Goal: Use online tool/utility: Utilize a website feature to perform a specific function

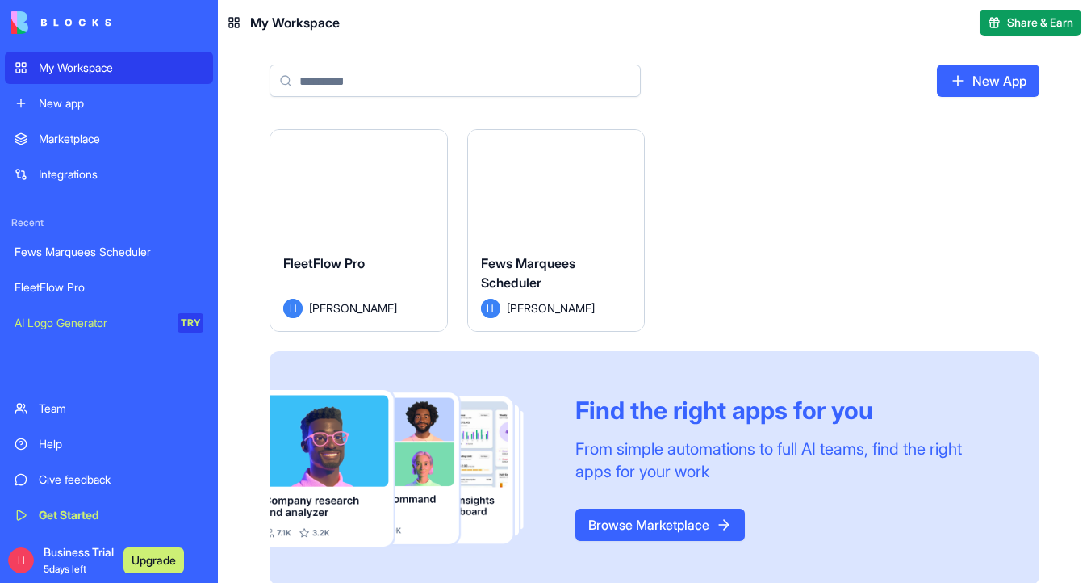
click at [335, 175] on button "Launch" at bounding box center [358, 185] width 121 height 32
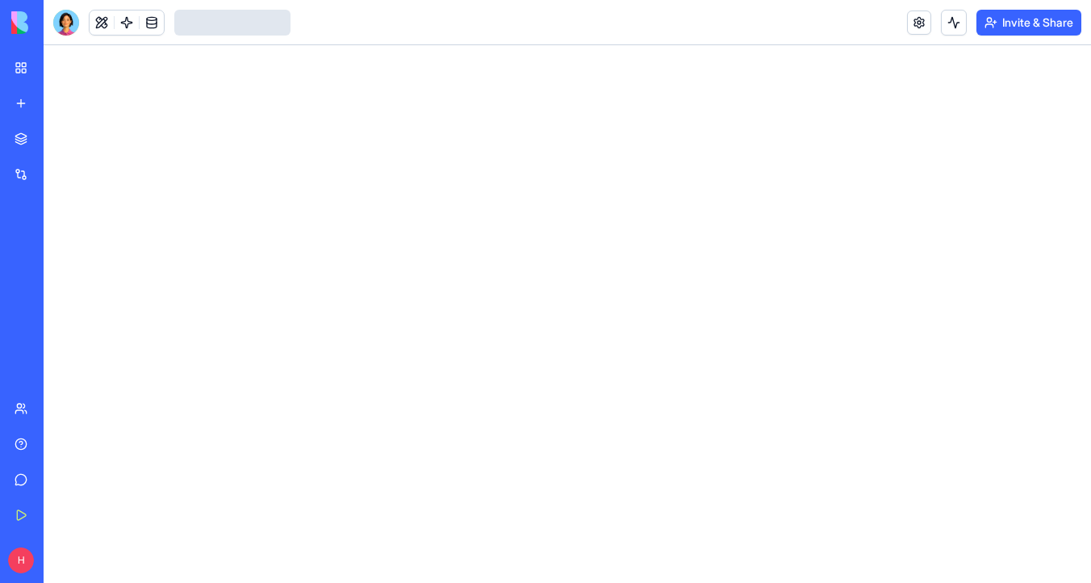
click at [75, 22] on div at bounding box center [66, 23] width 26 height 26
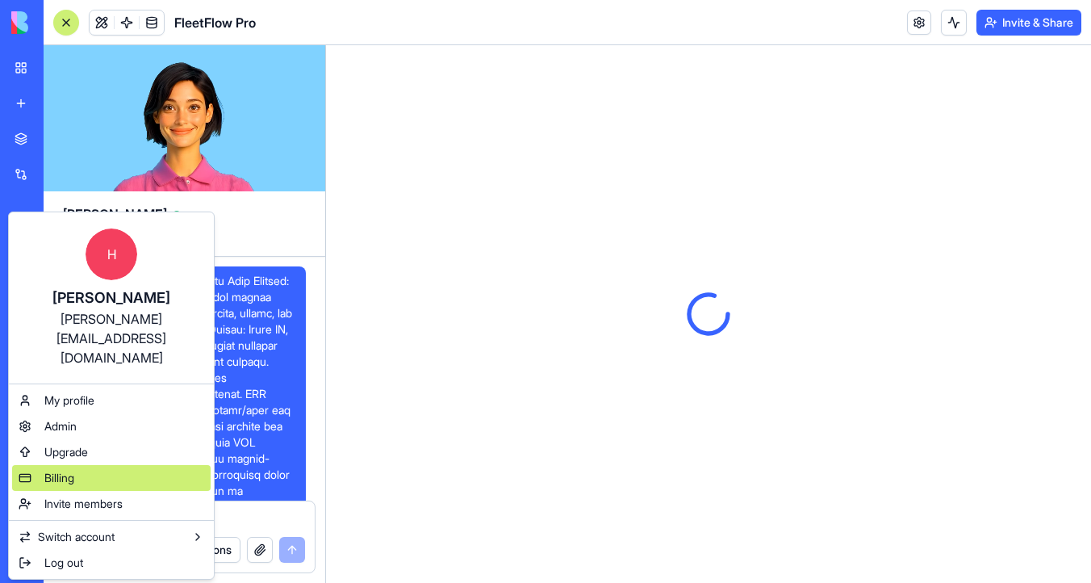
click at [122, 465] on div "Billing" at bounding box center [111, 478] width 199 height 26
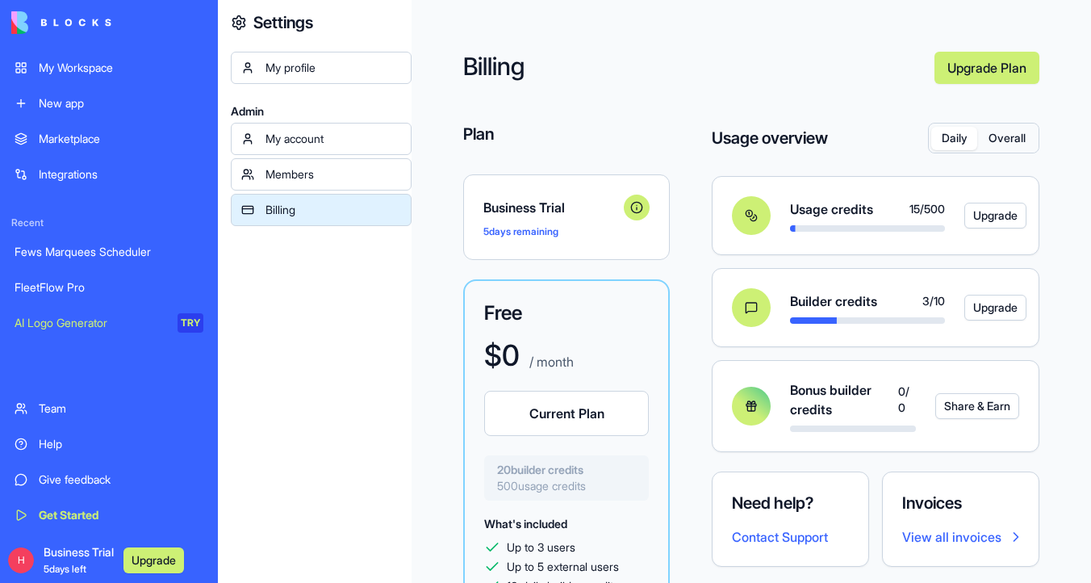
click at [59, 72] on div "My Workspace" at bounding box center [121, 68] width 165 height 16
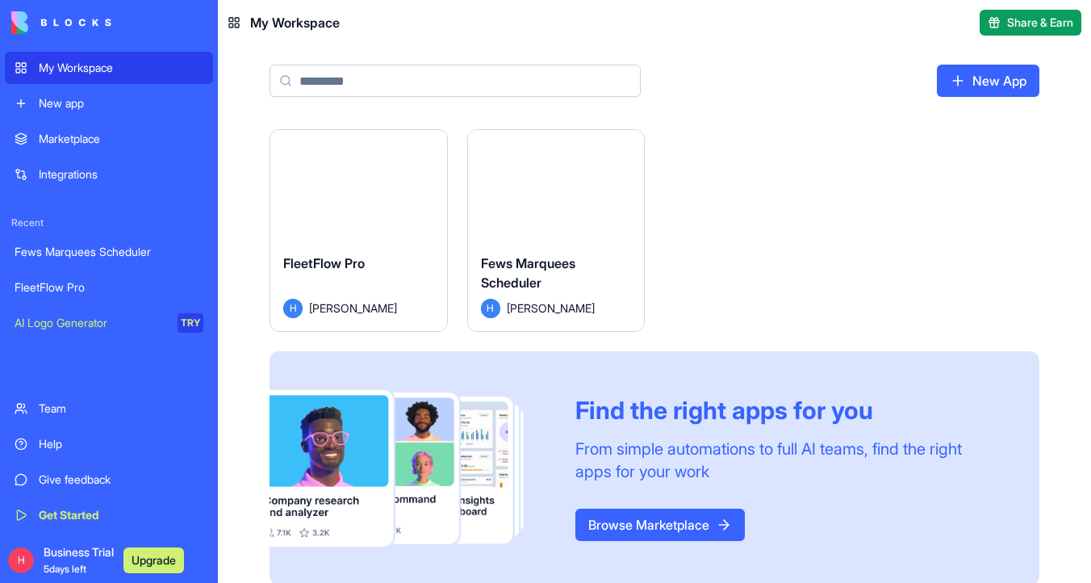
click at [405, 199] on button "Launch" at bounding box center [358, 185] width 121 height 32
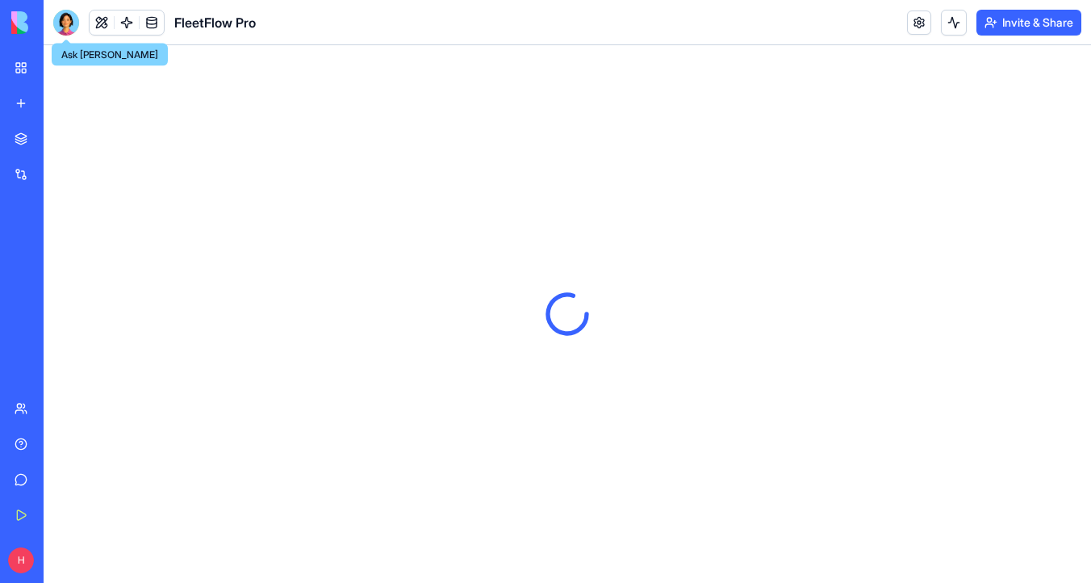
click at [66, 20] on div at bounding box center [66, 23] width 26 height 26
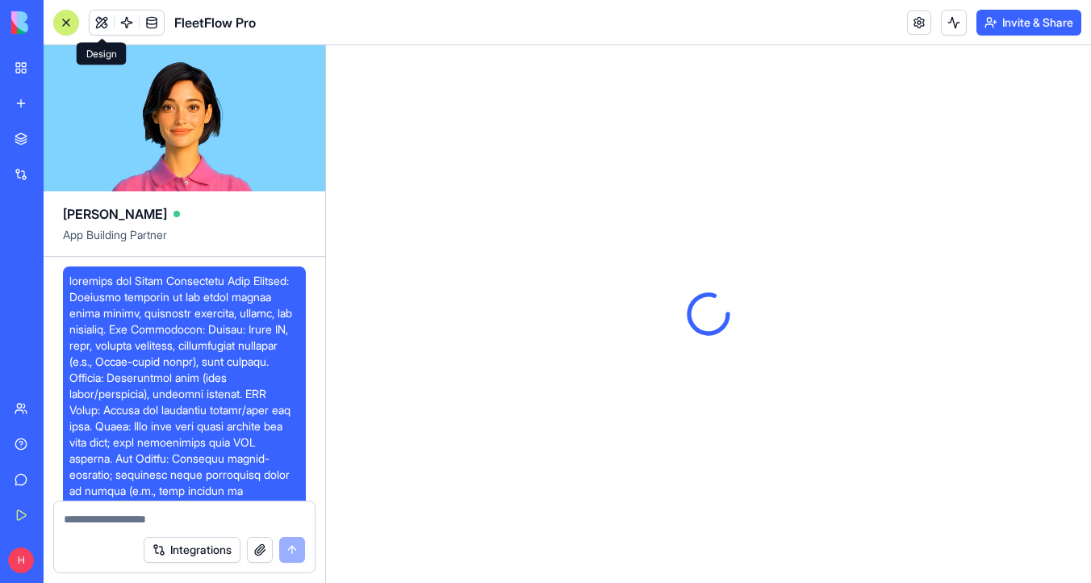
click at [107, 21] on button at bounding box center [102, 22] width 24 height 24
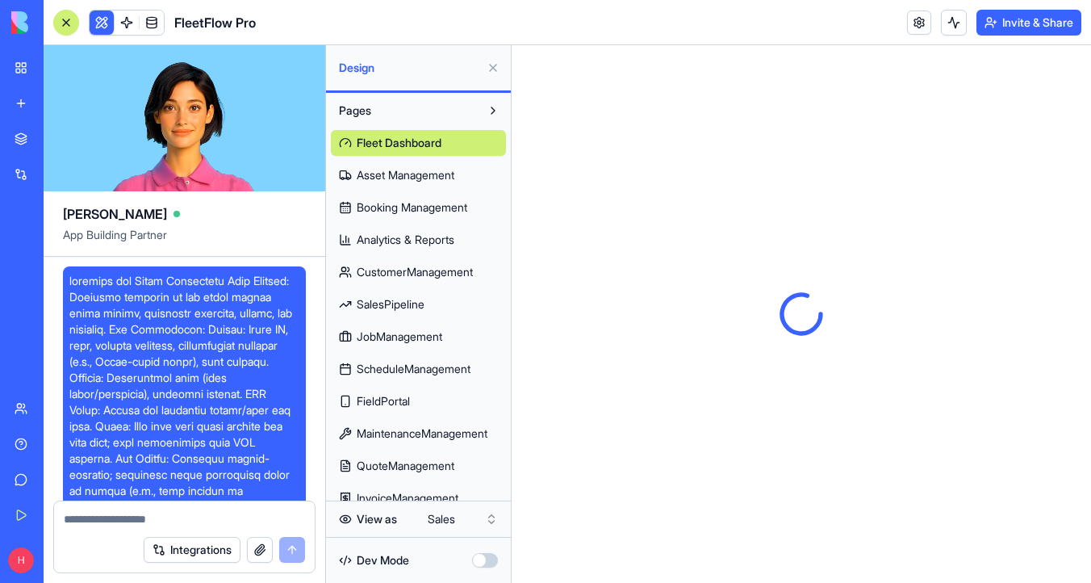
click at [419, 232] on span "Analytics & Reports" at bounding box center [406, 240] width 98 height 16
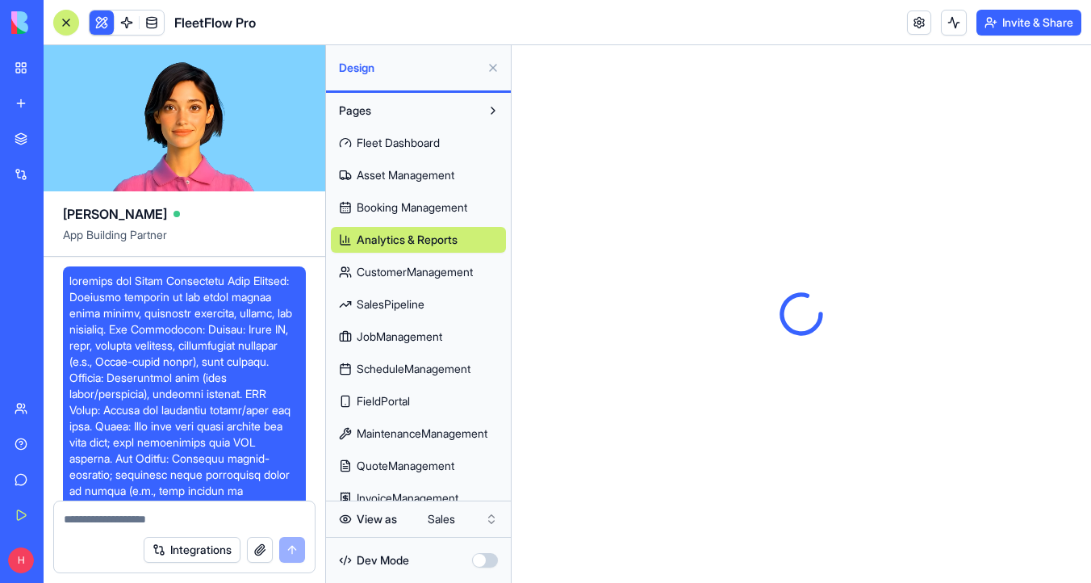
click at [429, 269] on span "CustomerManagement" at bounding box center [415, 272] width 116 height 16
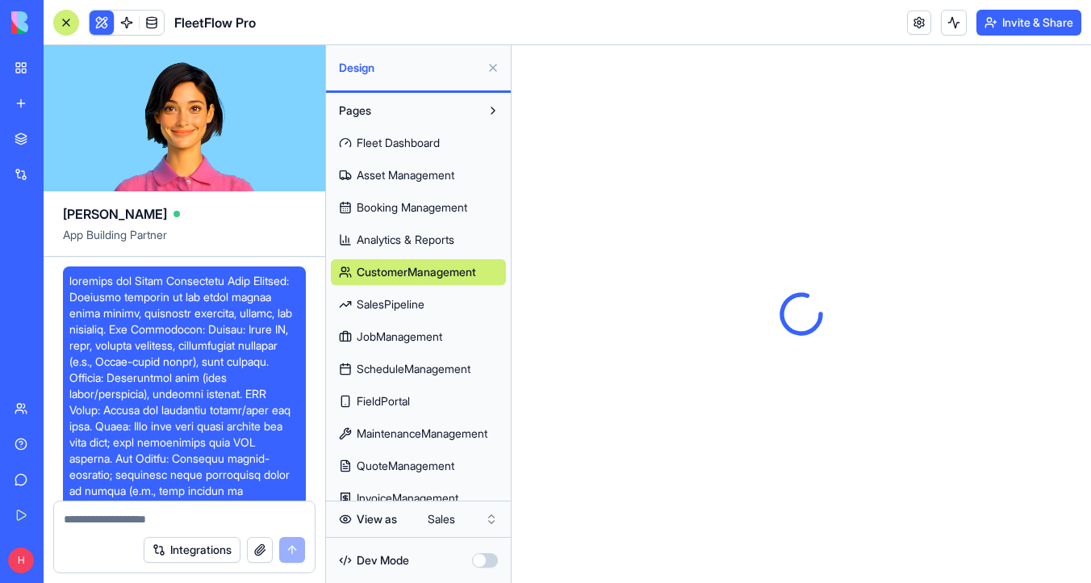
click at [428, 299] on link "SalesPipeline" at bounding box center [418, 304] width 175 height 26
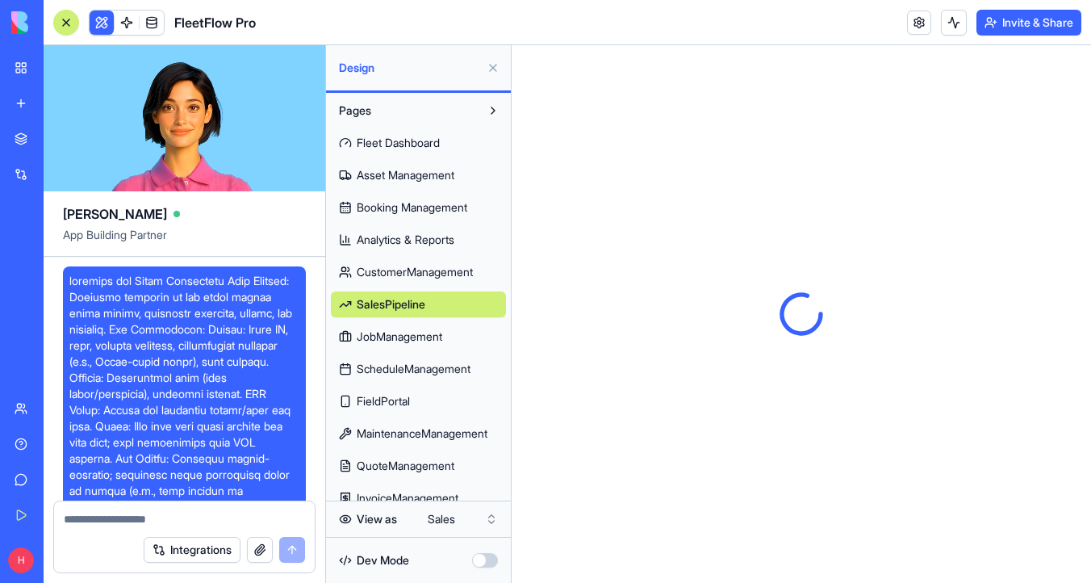
click at [425, 344] on span "JobManagement" at bounding box center [400, 336] width 86 height 16
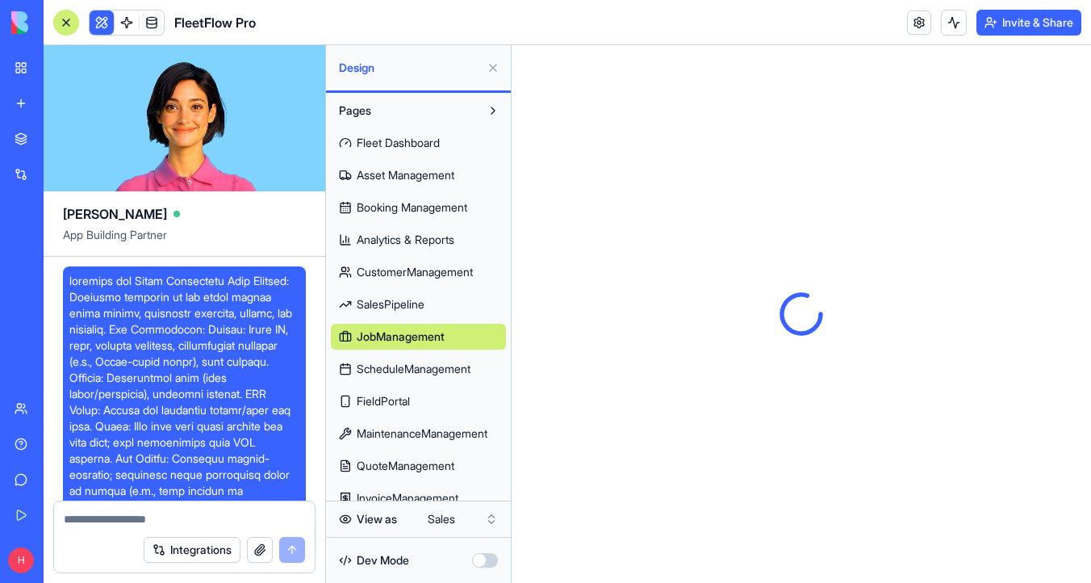
click at [419, 366] on span "ScheduleManagement" at bounding box center [414, 369] width 114 height 16
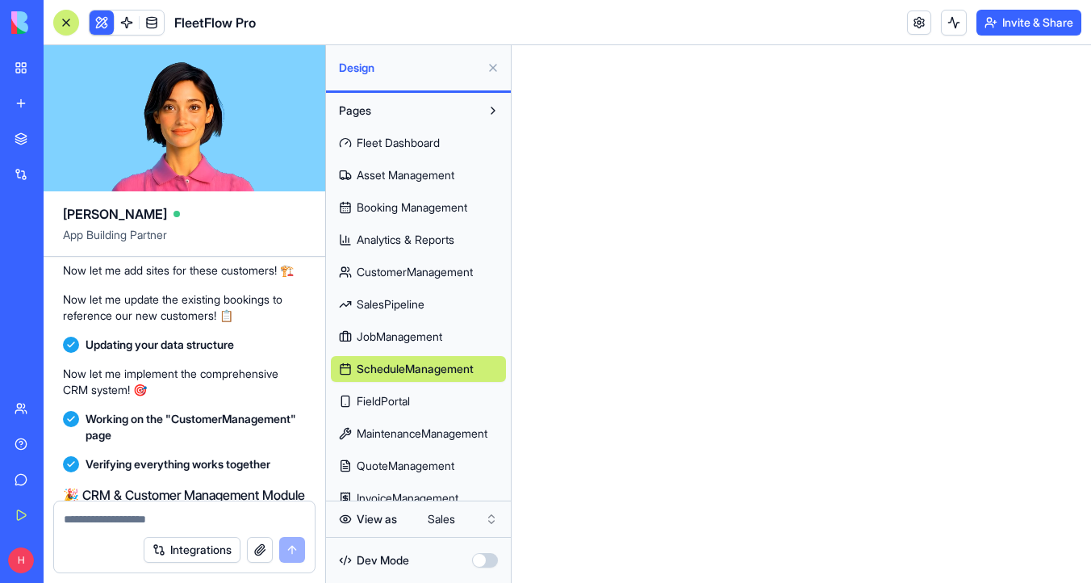
scroll to position [5178, 0]
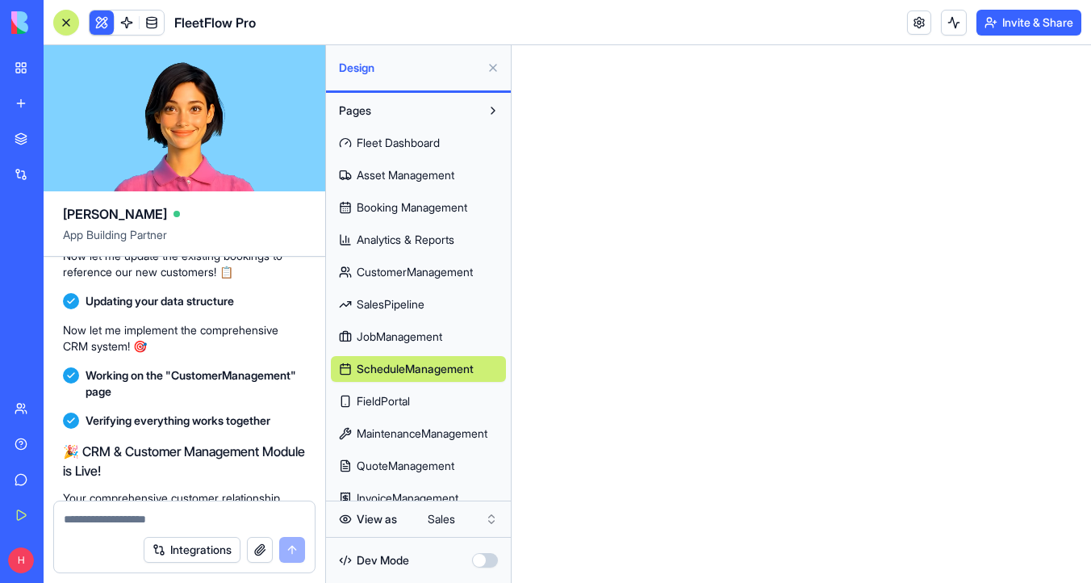
click at [70, 26] on div at bounding box center [66, 22] width 13 height 13
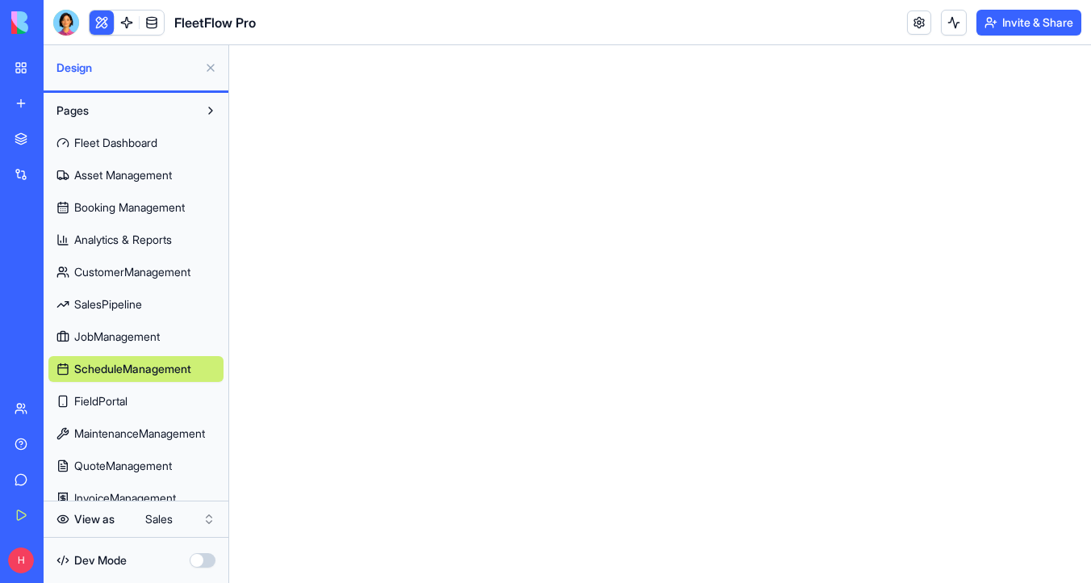
click at [136, 138] on span "Fleet Dashboard" at bounding box center [115, 143] width 83 height 16
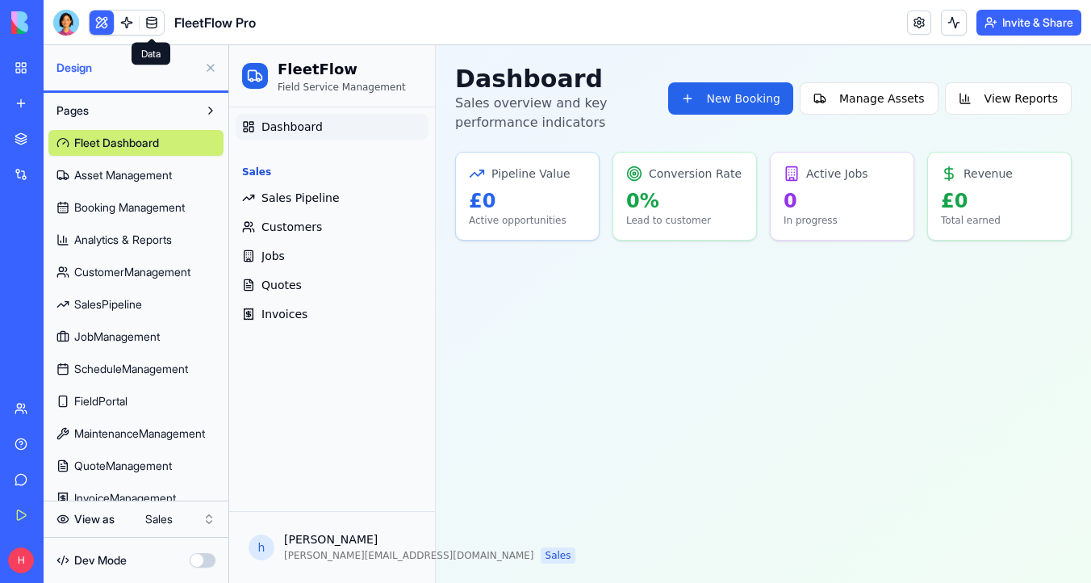
click at [160, 19] on link at bounding box center [152, 22] width 24 height 24
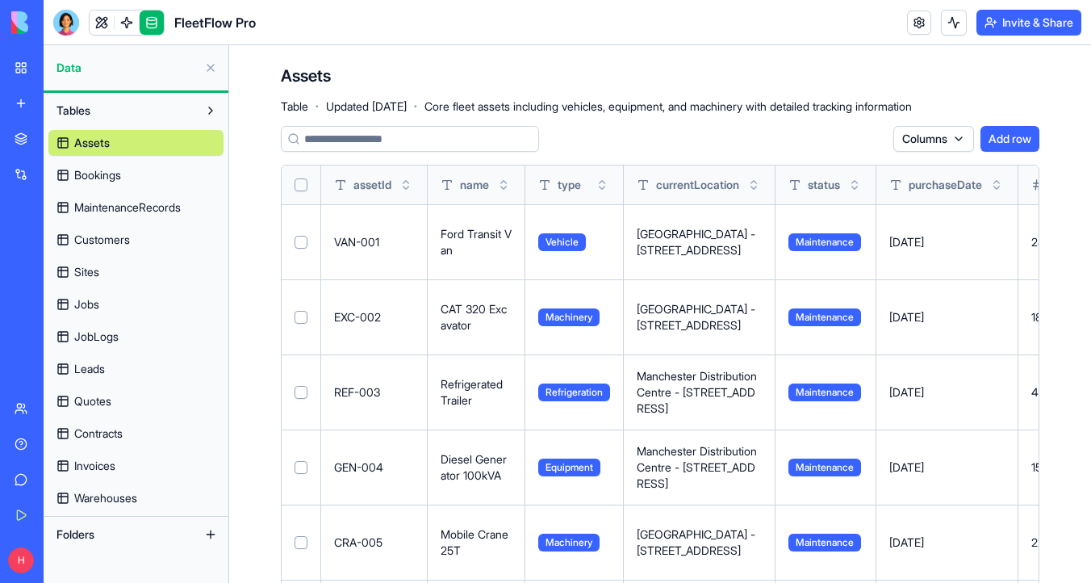
scroll to position [104, 0]
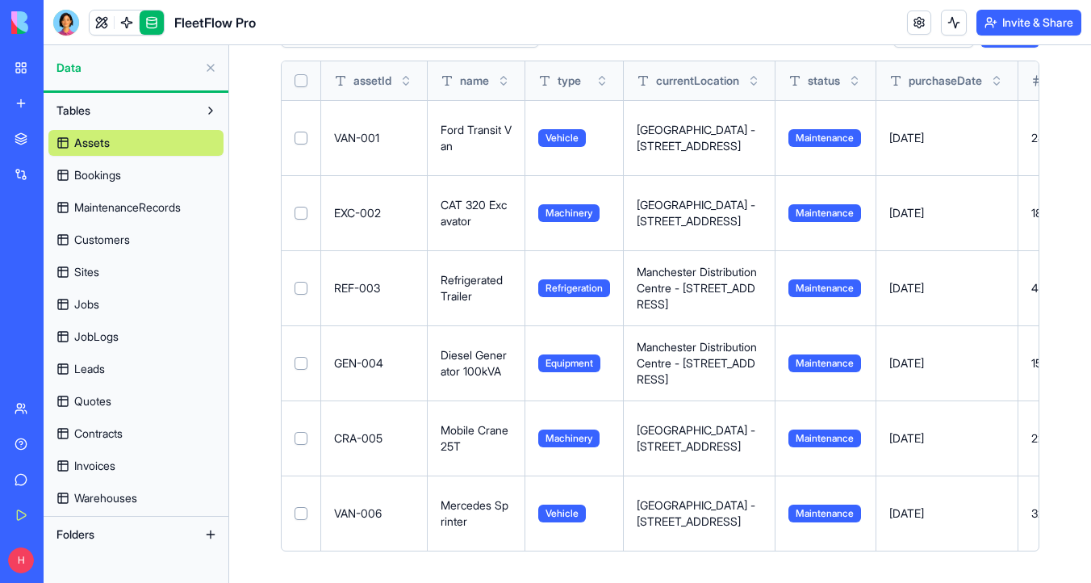
click at [130, 174] on link "Bookings" at bounding box center [135, 175] width 175 height 26
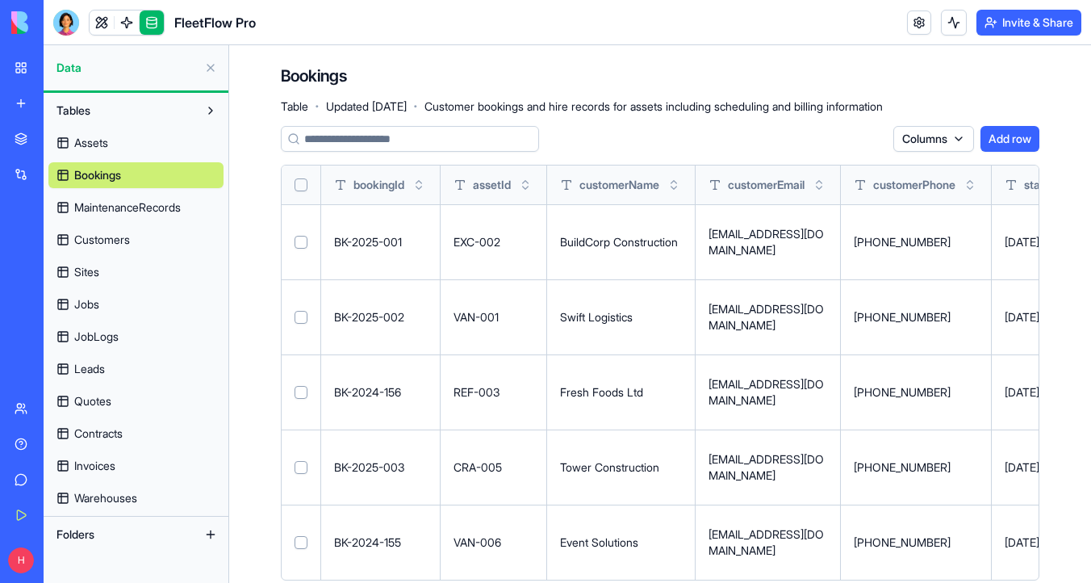
click at [303, 178] on button "Select all" at bounding box center [301, 184] width 13 height 13
click at [139, 214] on span "MaintenanceRecords" at bounding box center [127, 207] width 107 height 16
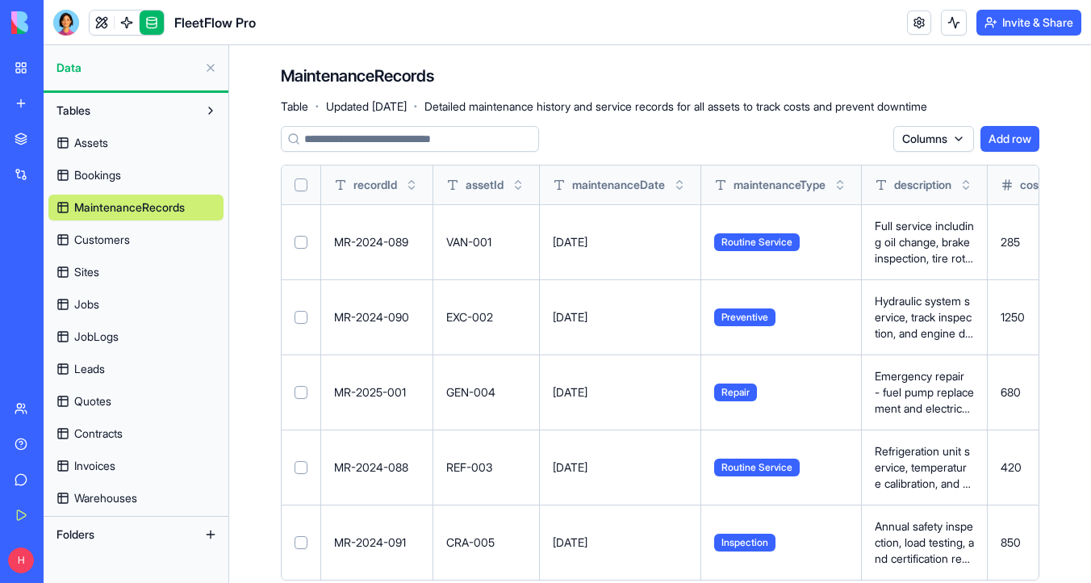
click at [302, 186] on button "Select all" at bounding box center [301, 184] width 13 height 13
click at [132, 248] on link "Customers" at bounding box center [135, 240] width 175 height 26
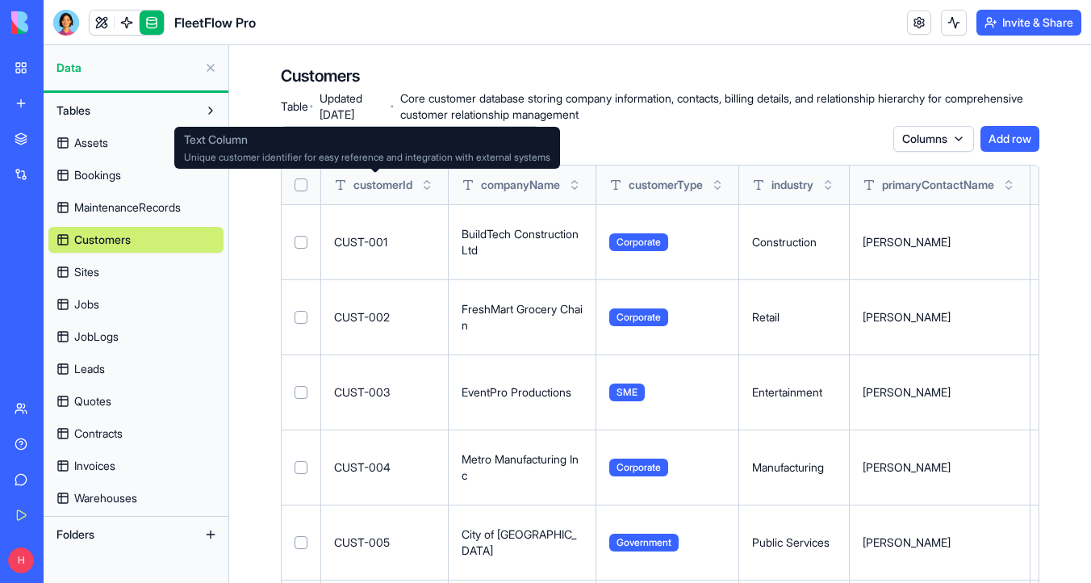
click at [298, 186] on button "Select all" at bounding box center [301, 184] width 13 height 13
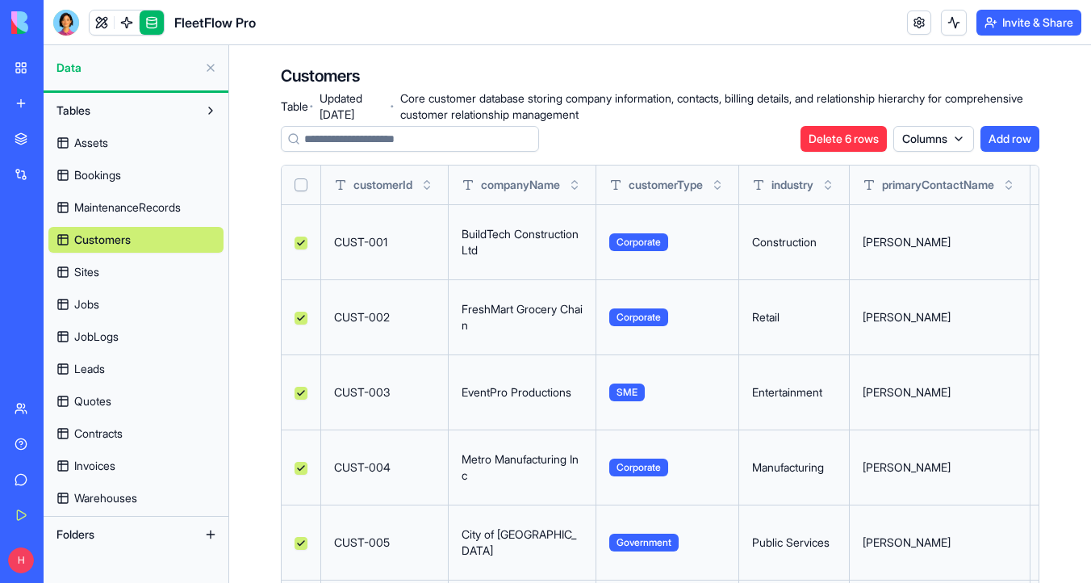
click at [123, 282] on link "Sites" at bounding box center [135, 272] width 175 height 26
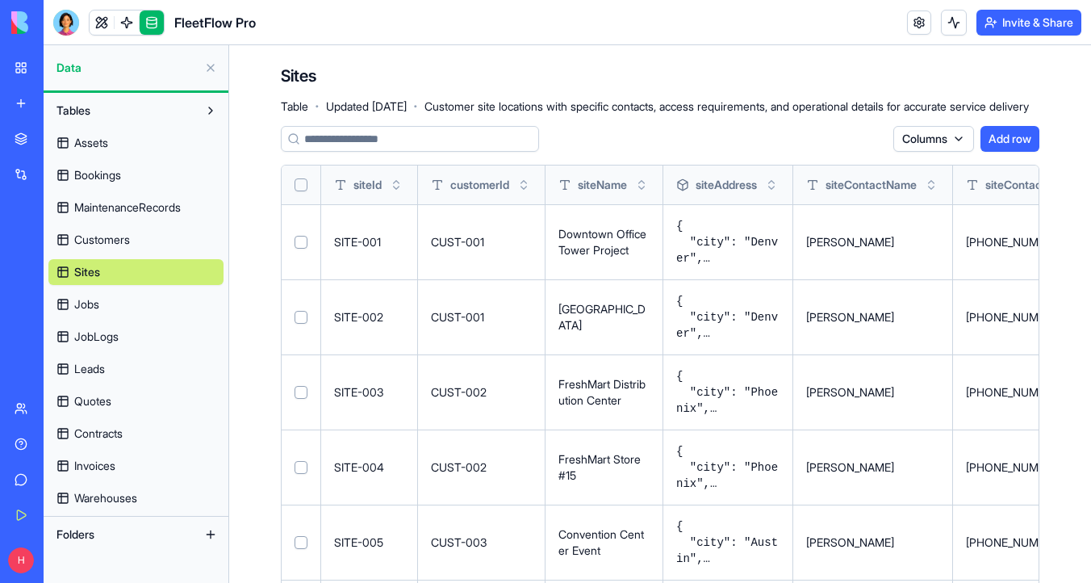
click at [298, 195] on div at bounding box center [301, 184] width 13 height 39
click at [300, 187] on button "Select all" at bounding box center [301, 184] width 13 height 13
click at [153, 305] on link "Jobs" at bounding box center [135, 304] width 175 height 26
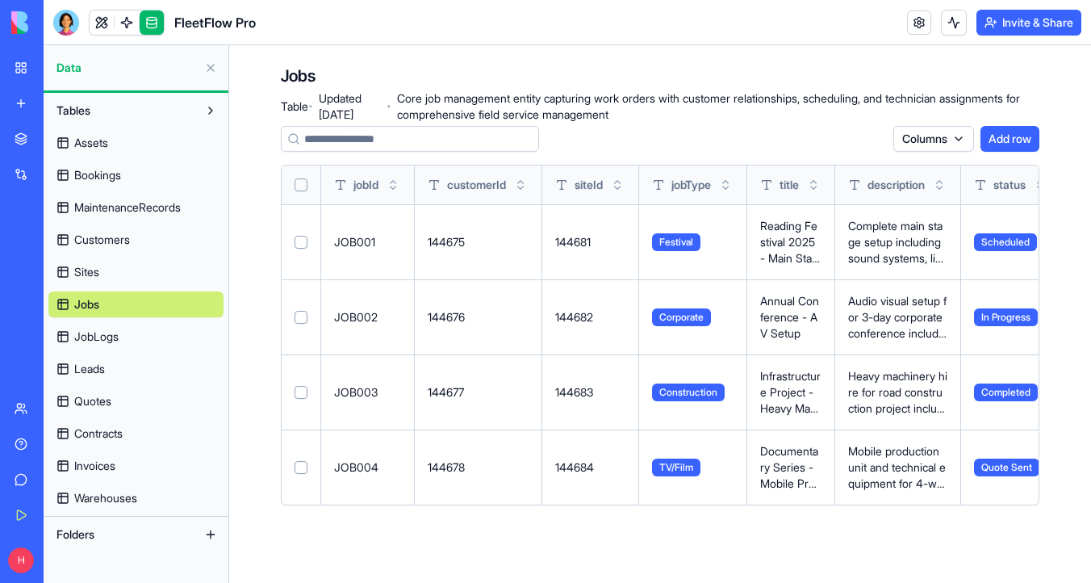
click at [305, 184] on button "Select all" at bounding box center [301, 184] width 13 height 13
click at [157, 339] on link "JobLogs" at bounding box center [135, 337] width 175 height 26
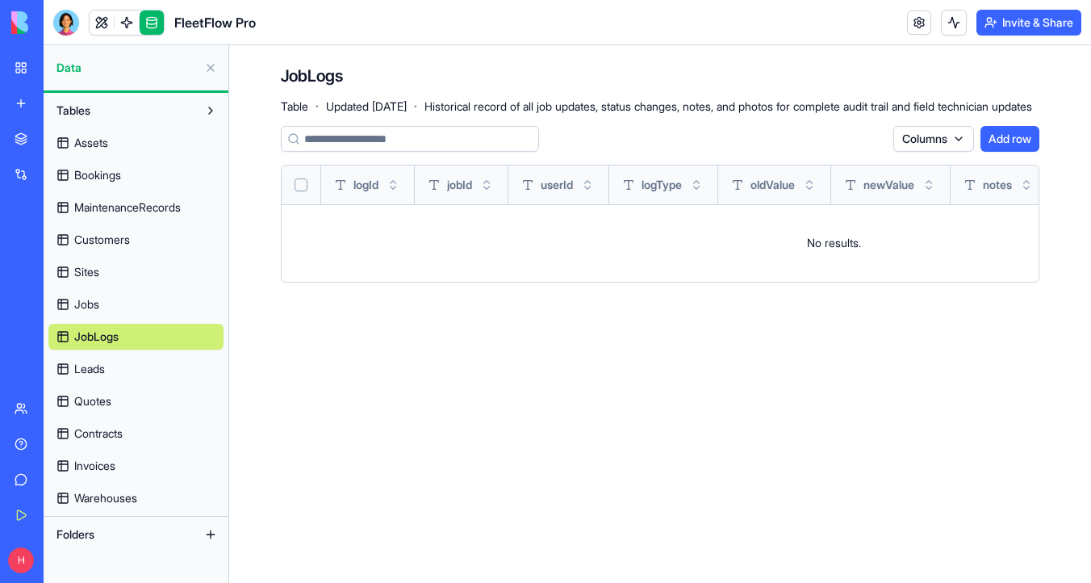
click at [302, 182] on button "Select all" at bounding box center [301, 184] width 13 height 13
click at [112, 376] on link "Leads" at bounding box center [135, 369] width 175 height 26
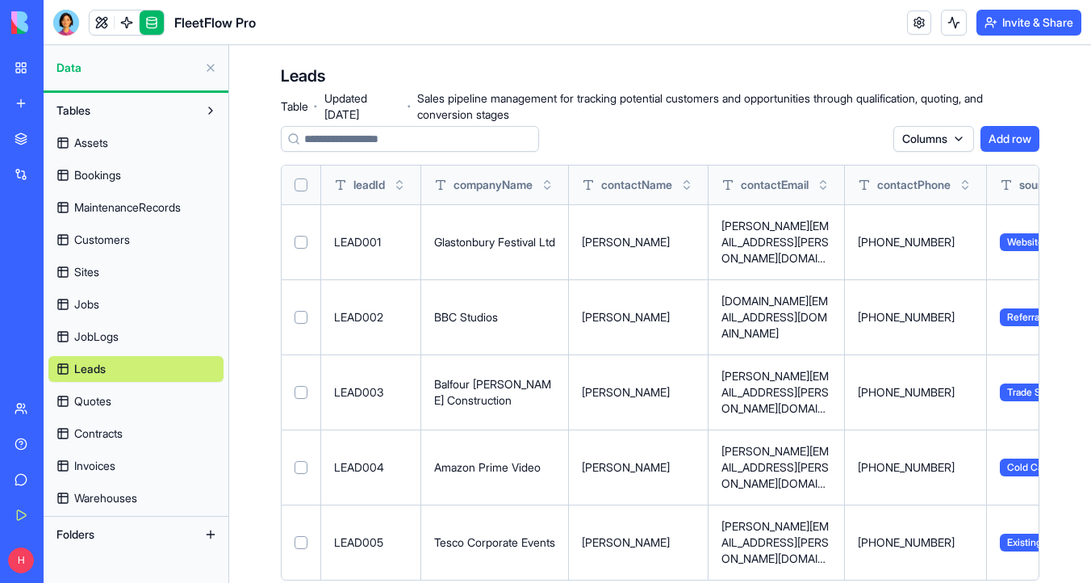
click at [303, 180] on button "Select all" at bounding box center [301, 184] width 13 height 13
click at [96, 400] on span "Quotes" at bounding box center [92, 401] width 37 height 16
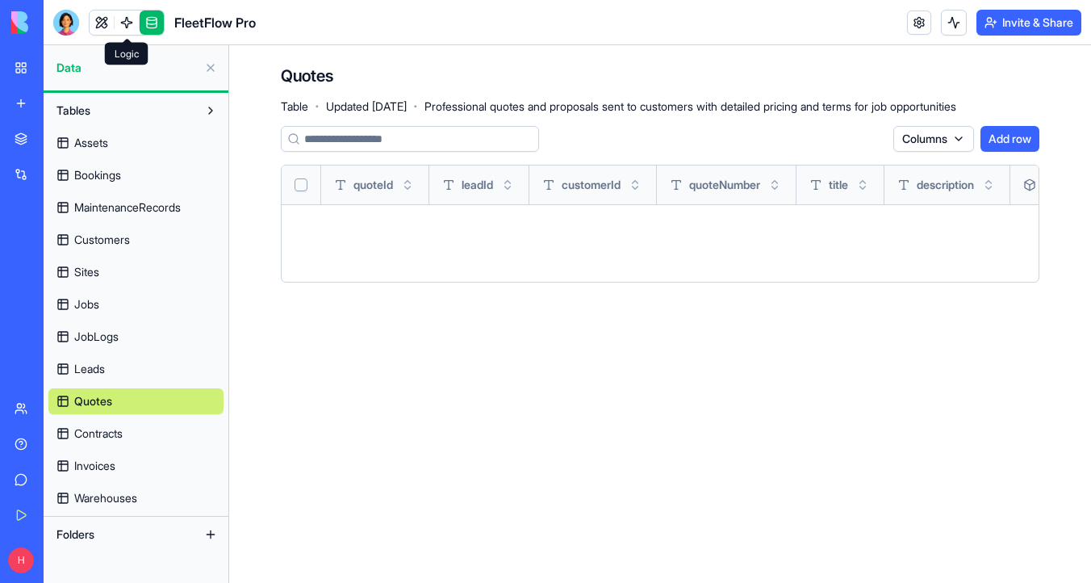
click at [119, 28] on link at bounding box center [127, 22] width 24 height 24
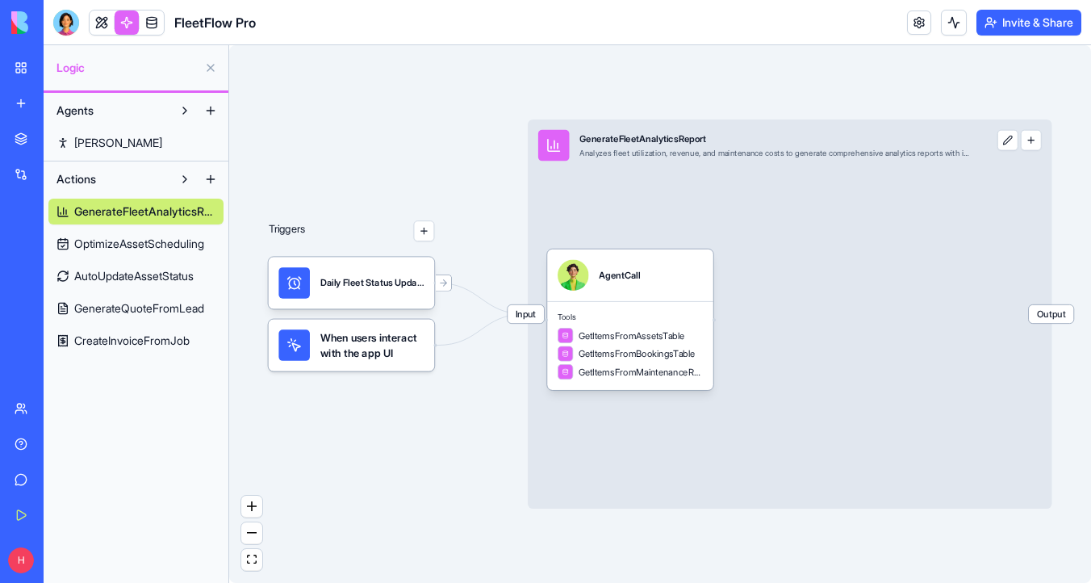
click at [395, 364] on div "When users interact with the app UI" at bounding box center [352, 345] width 166 height 52
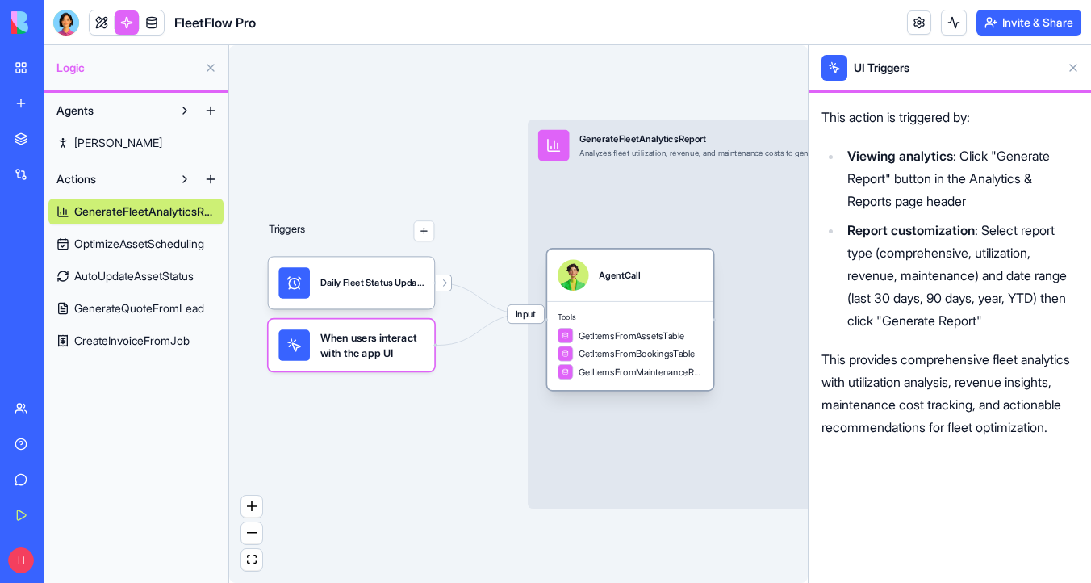
click at [670, 344] on div "GetItemsFromAssetsTable GetItemsFromBookingsTable GetItemsFromMaintenanceRecord…" at bounding box center [630, 354] width 145 height 52
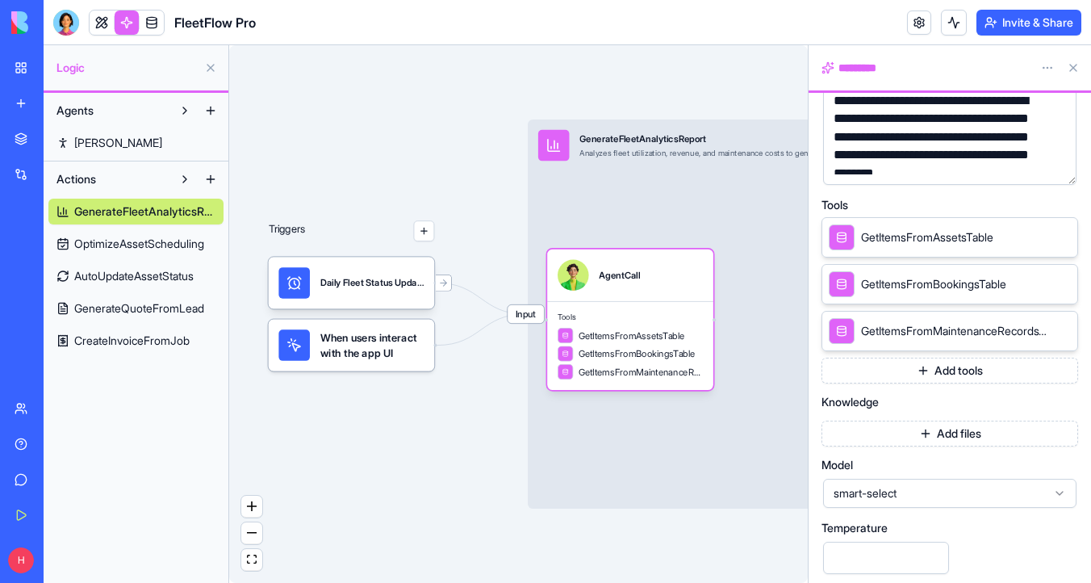
scroll to position [253, 0]
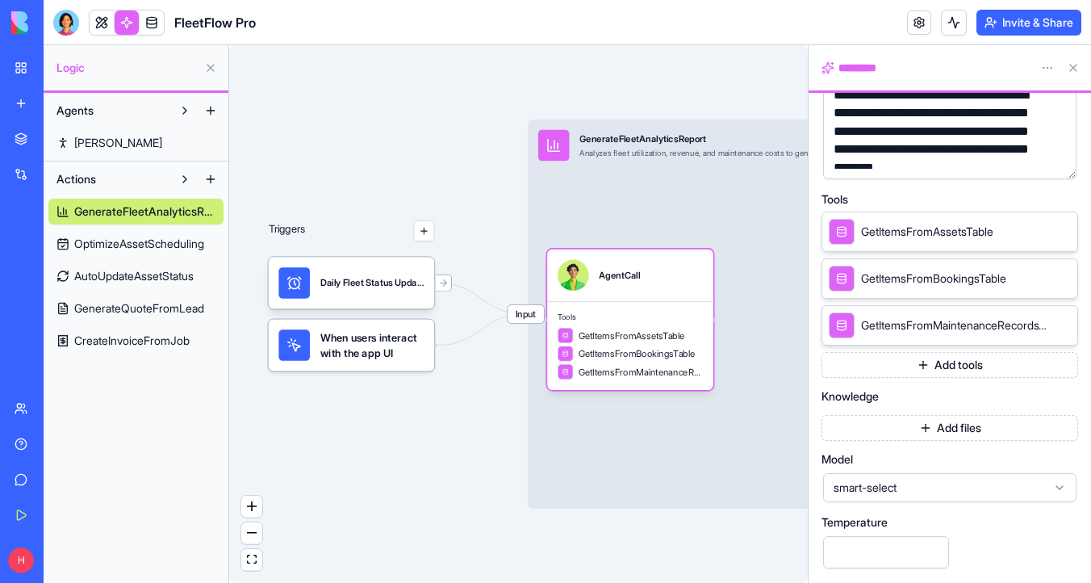
click at [706, 215] on div "Input GenerateFleetAnalyticsReport Analyzes fleet utilization, revenue, and mai…" at bounding box center [790, 313] width 524 height 389
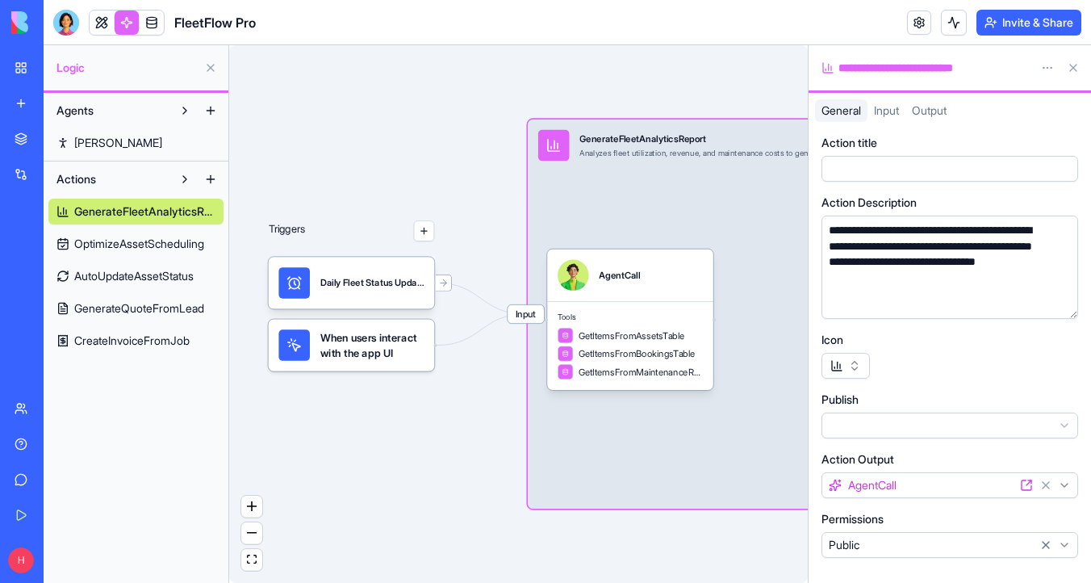
click at [155, 272] on span "AutoUpdateAssetStatus" at bounding box center [133, 276] width 119 height 16
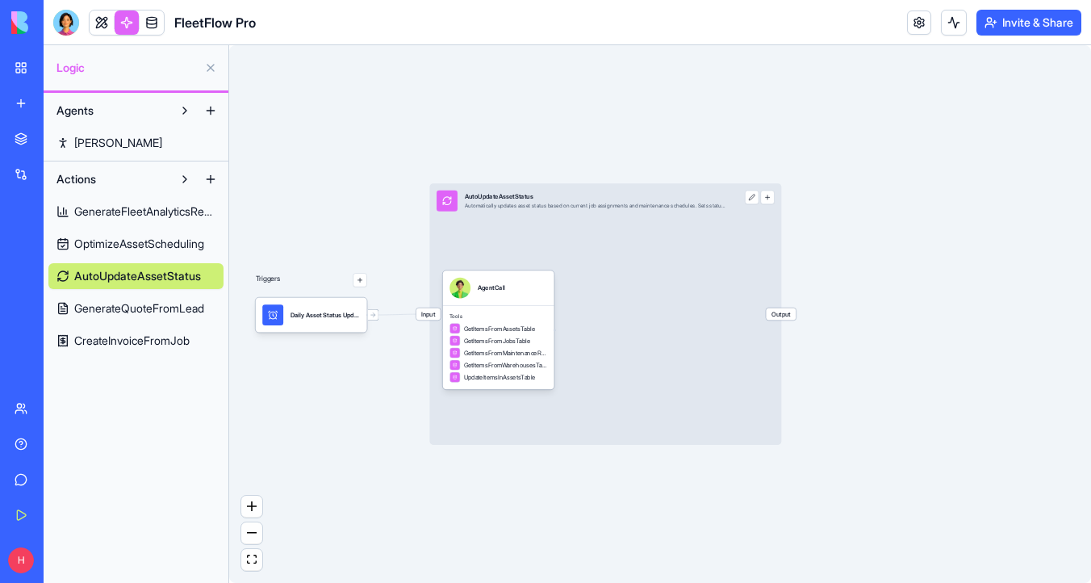
click at [564, 223] on div "Input AutoUpdateAssetStatus Automatically updates asset status based on current…" at bounding box center [605, 313] width 352 height 261
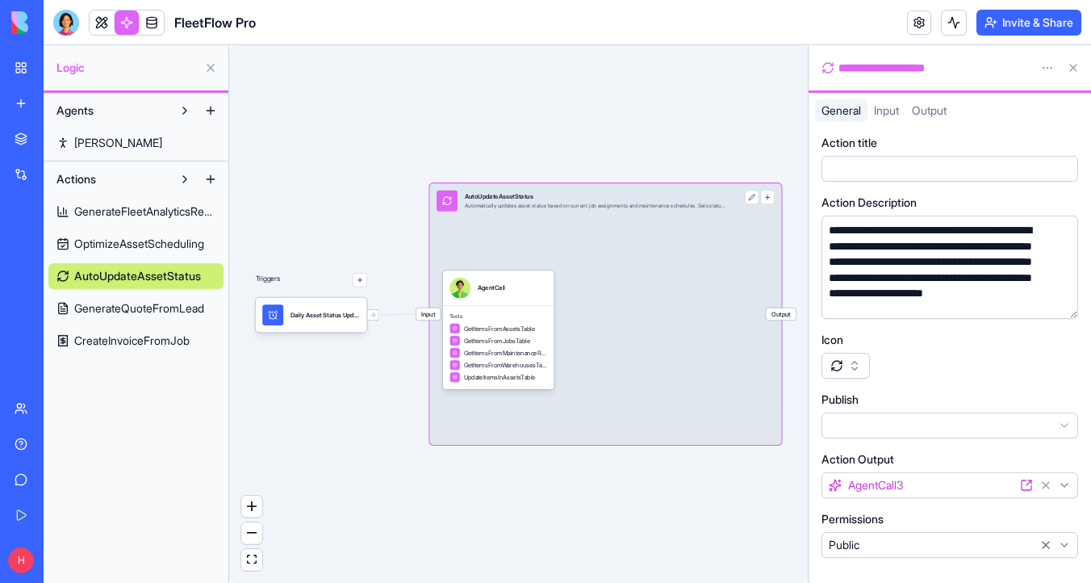
scroll to position [22, 0]
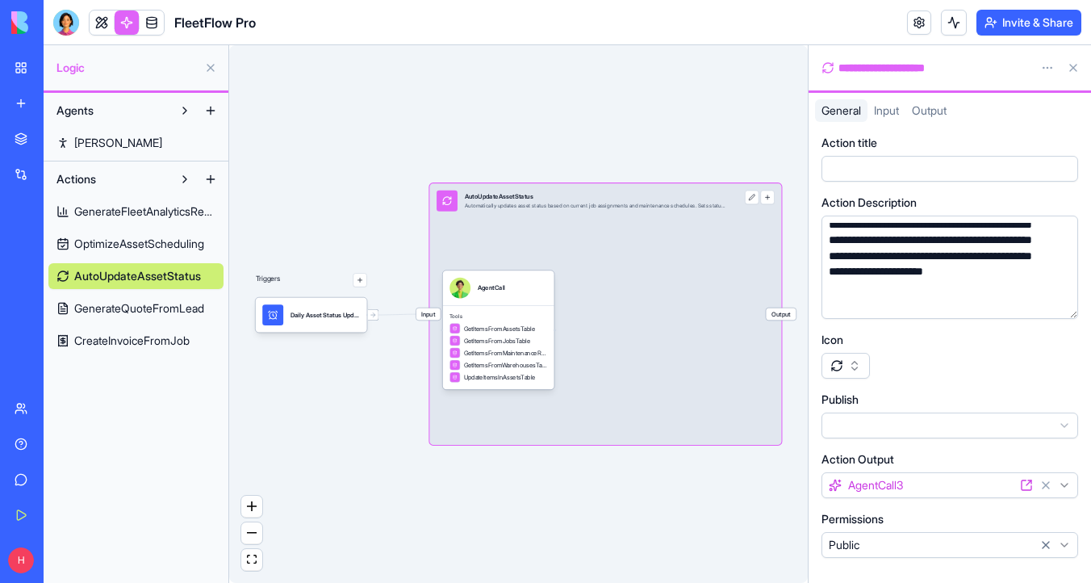
click at [710, 239] on div "Input AutoUpdateAssetStatus Automatically updates asset status based on current…" at bounding box center [605, 313] width 352 height 261
click at [524, 287] on div "AgentCall" at bounding box center [499, 288] width 98 height 21
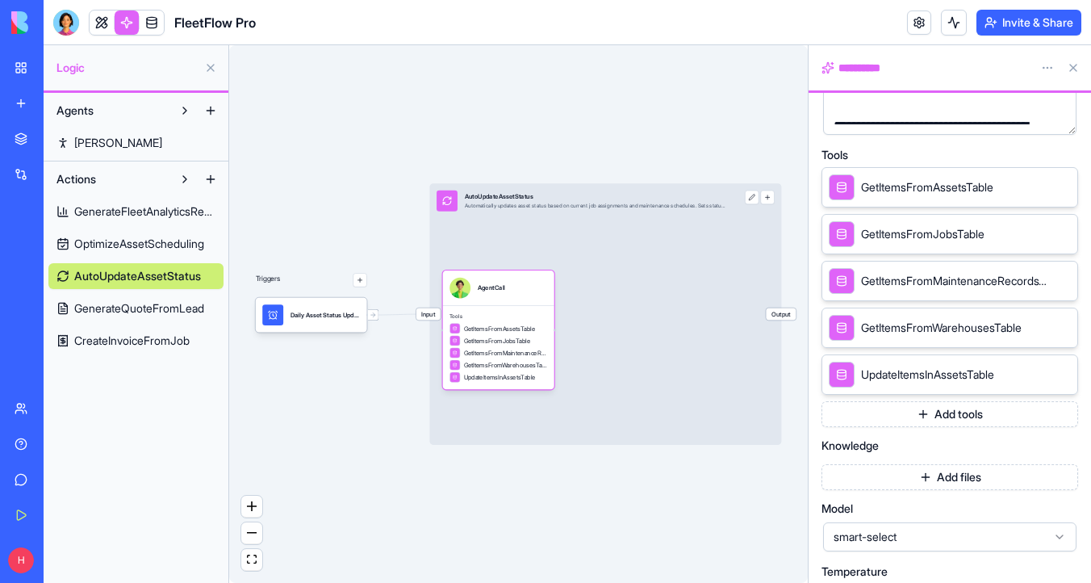
scroll to position [298, 0]
click at [659, 232] on div "Input AutoUpdateAssetStatus Automatically updates asset status based on current…" at bounding box center [605, 313] width 352 height 261
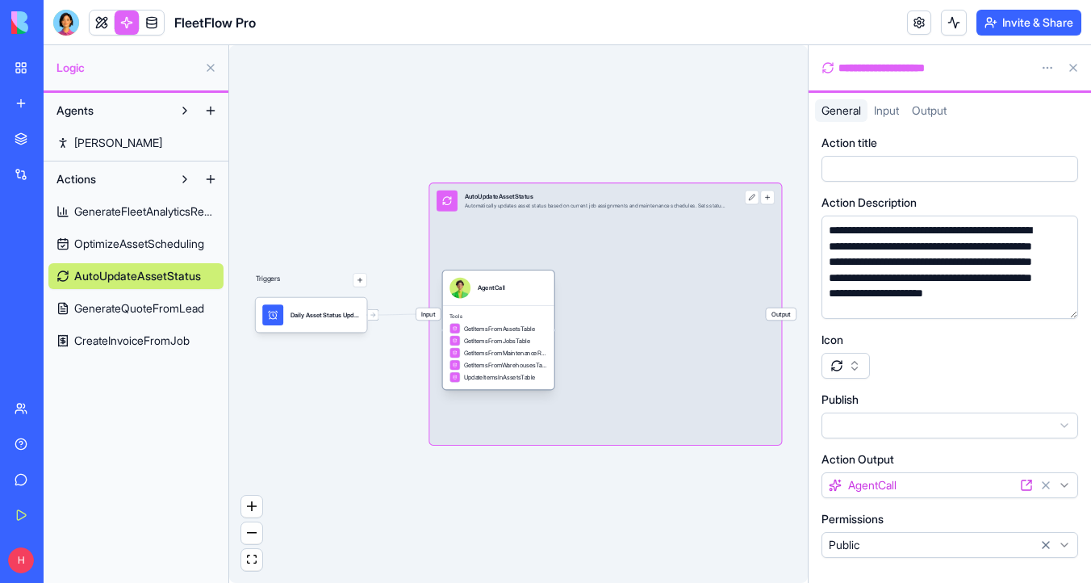
click at [537, 286] on div "AgentCall" at bounding box center [499, 288] width 98 height 21
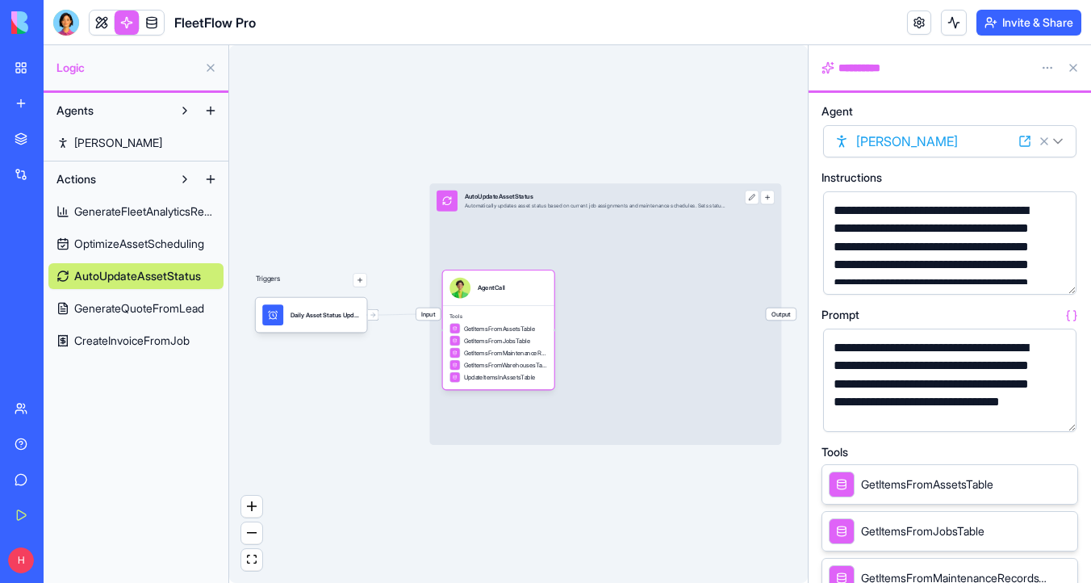
click at [862, 69] on div "**********" at bounding box center [925, 68] width 207 height 16
click at [845, 112] on span "Agent" at bounding box center [837, 111] width 31 height 11
click at [1022, 143] on icon at bounding box center [1025, 141] width 13 height 13
click at [99, 23] on link at bounding box center [102, 22] width 24 height 24
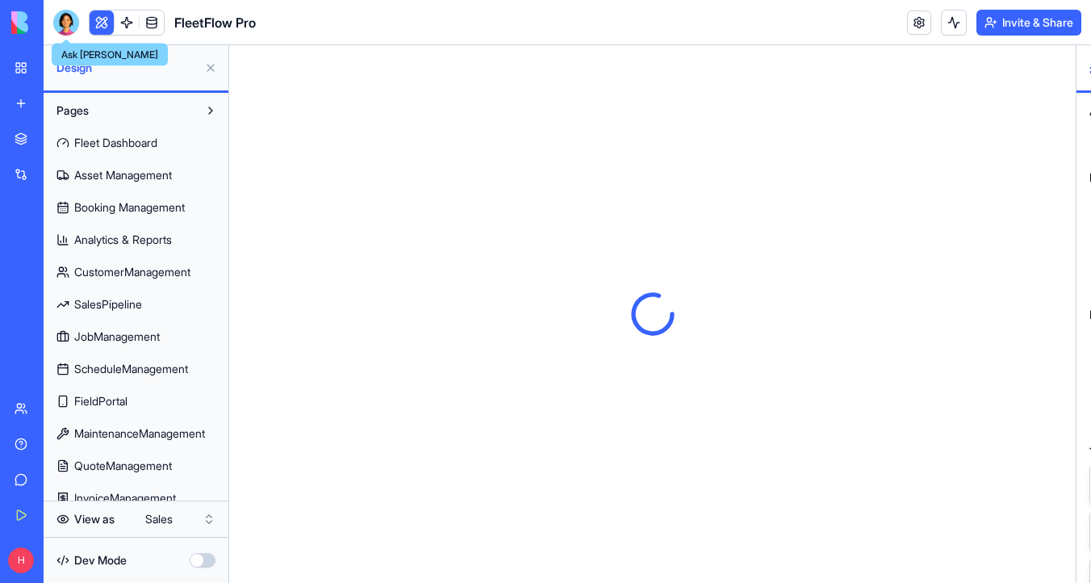
click at [62, 26] on div at bounding box center [66, 23] width 26 height 26
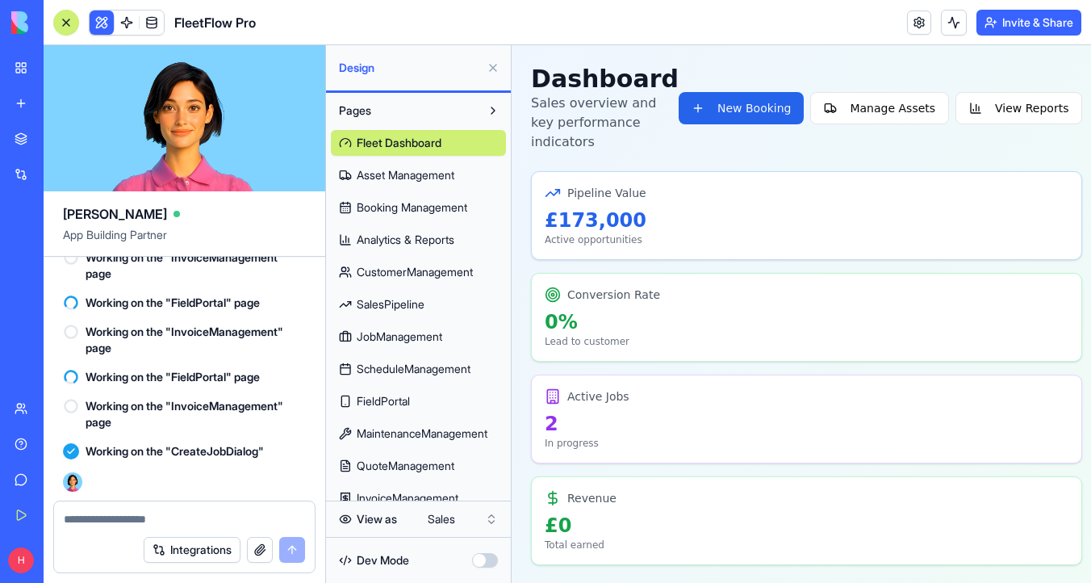
scroll to position [14170, 0]
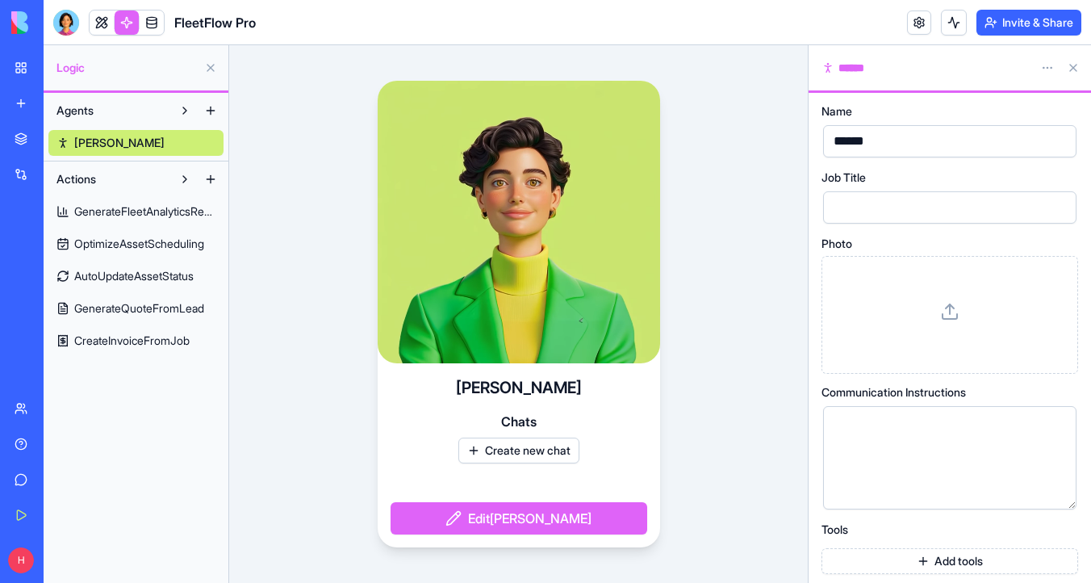
click at [153, 211] on span "GenerateFleetAnalyticsReport" at bounding box center [144, 211] width 141 height 16
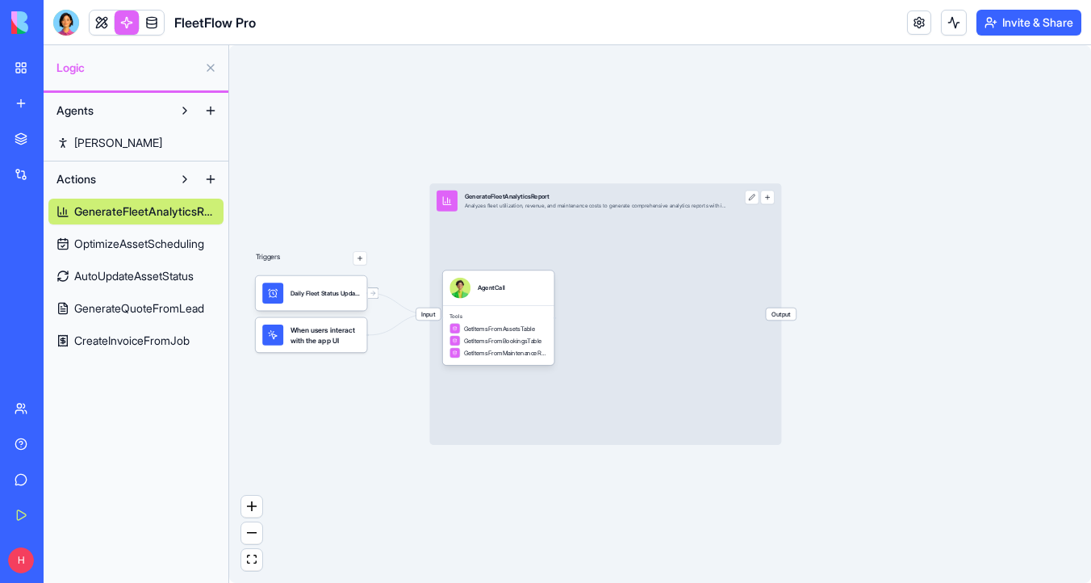
click at [146, 262] on div "GenerateFleetAnalyticsReport OptimizeAssetScheduling AutoUpdateAssetStatus Gene…" at bounding box center [135, 272] width 175 height 161
